Goal: Download file/media

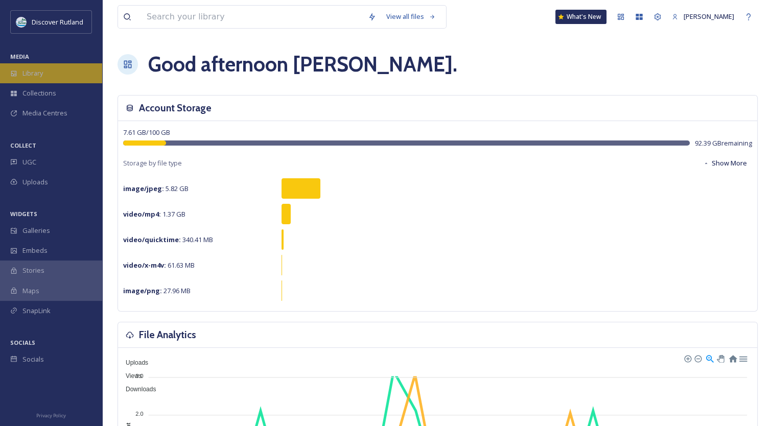
click at [49, 75] on div "Library" at bounding box center [51, 73] width 102 height 20
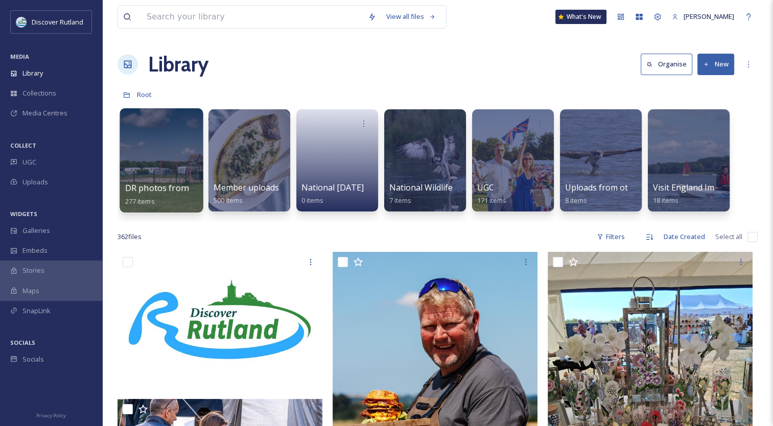
click at [141, 172] on div at bounding box center [161, 160] width 83 height 104
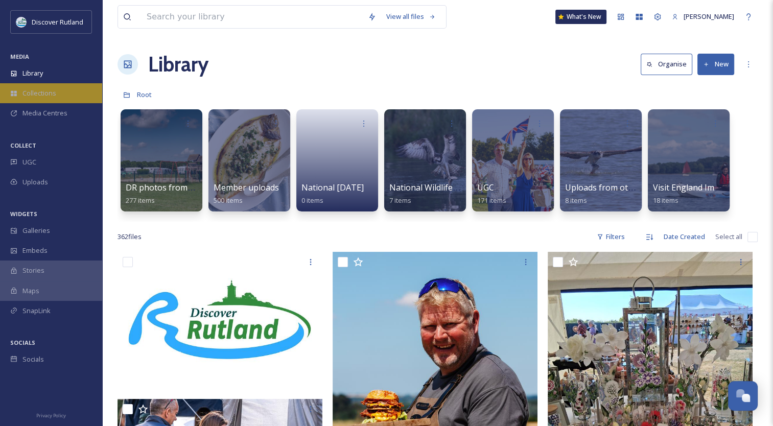
click at [21, 99] on div "Collections" at bounding box center [51, 93] width 102 height 20
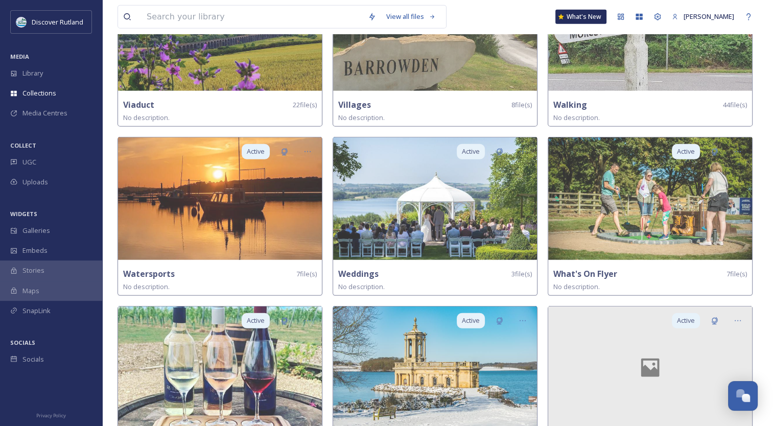
scroll to position [3054, 0]
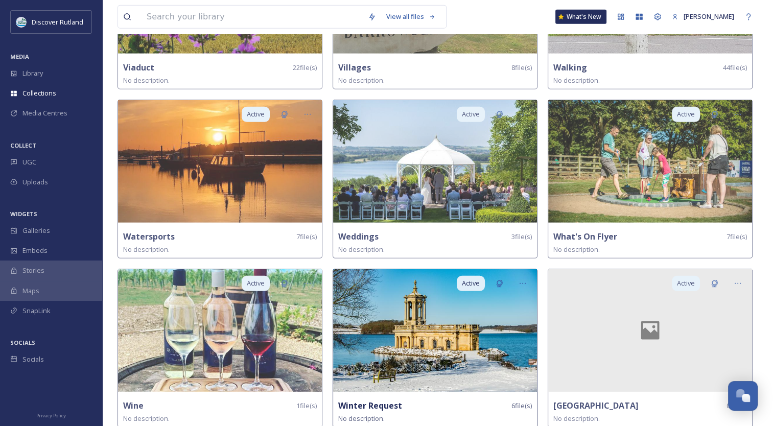
click at [428, 328] on img at bounding box center [435, 330] width 204 height 123
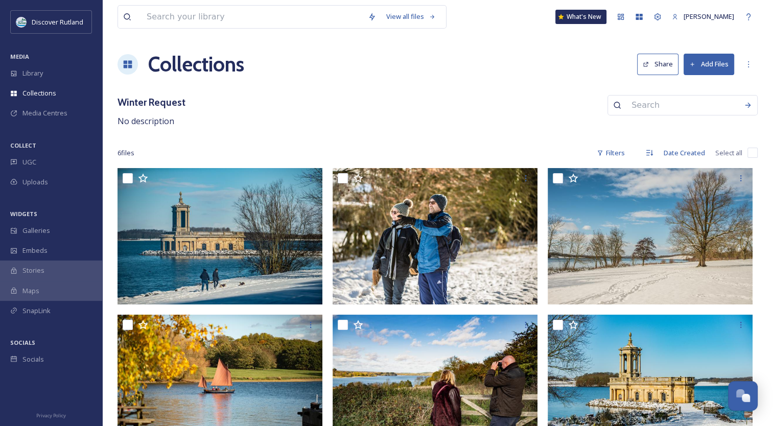
scroll to position [29, 0]
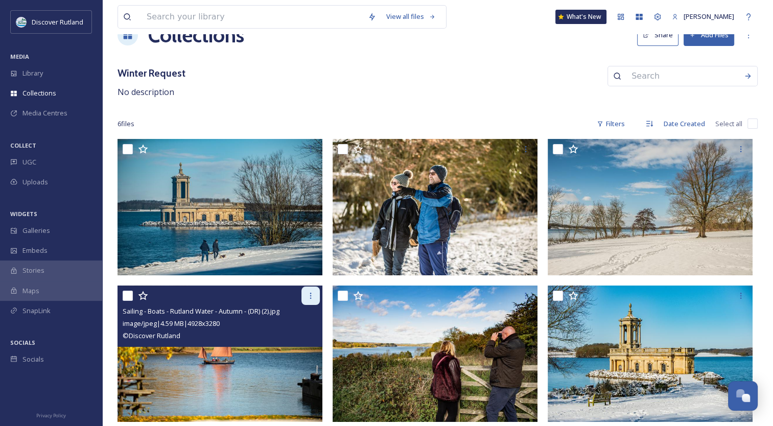
click at [314, 298] on icon at bounding box center [310, 296] width 8 height 8
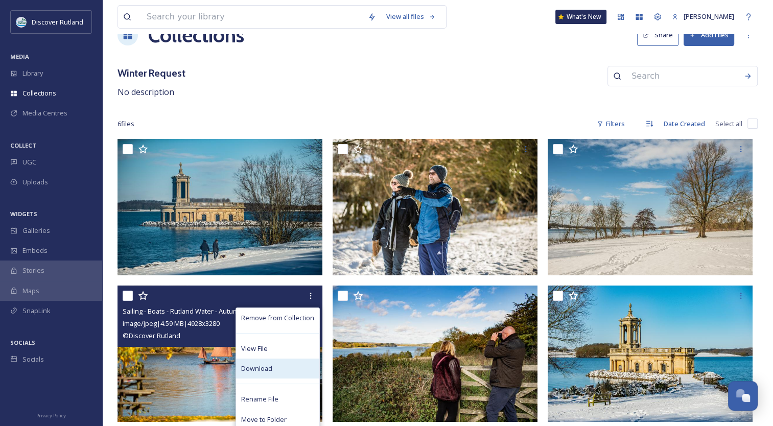
click at [265, 370] on span "Download" at bounding box center [256, 369] width 31 height 10
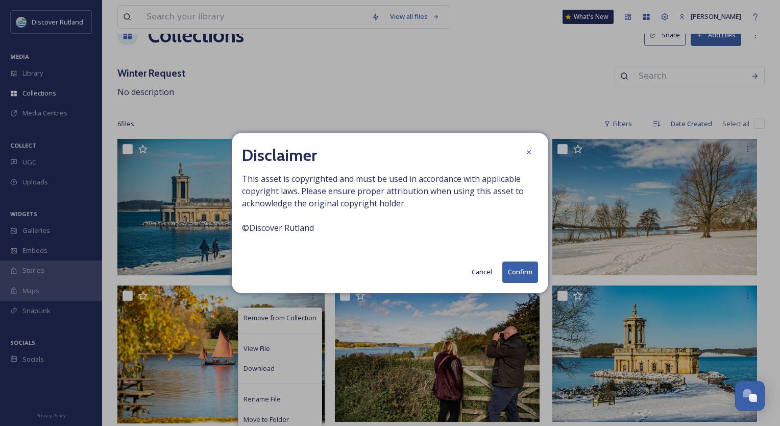
click at [519, 270] on button "Confirm" at bounding box center [521, 271] width 36 height 21
